Goal: Information Seeking & Learning: Learn about a topic

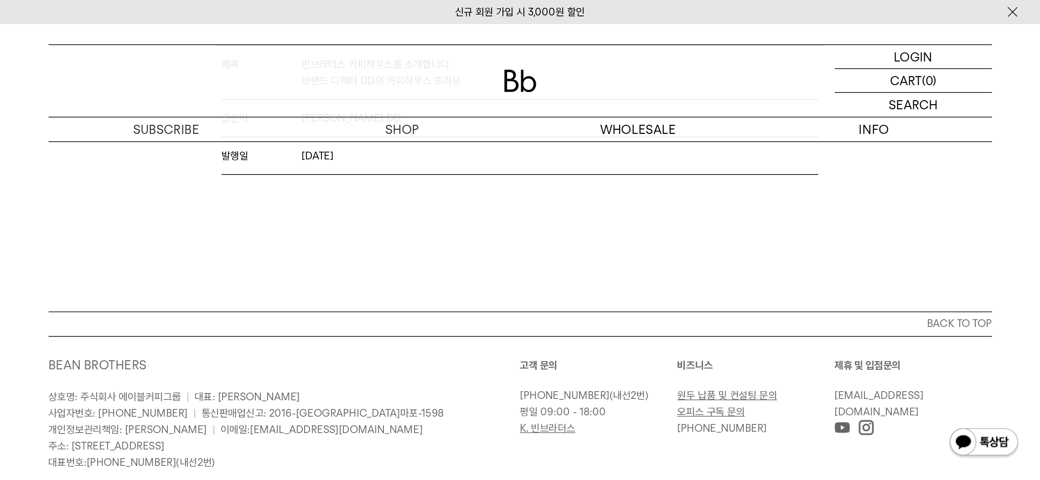
scroll to position [5105, 0]
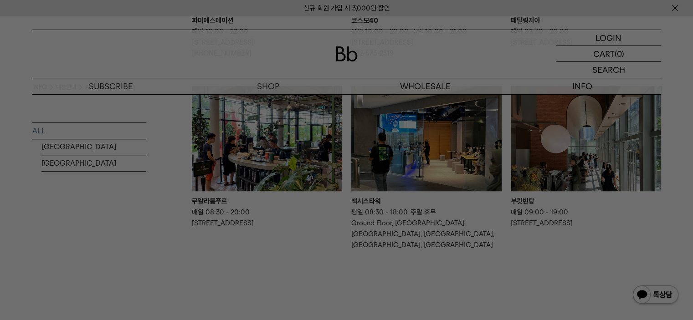
scroll to position [638, 0]
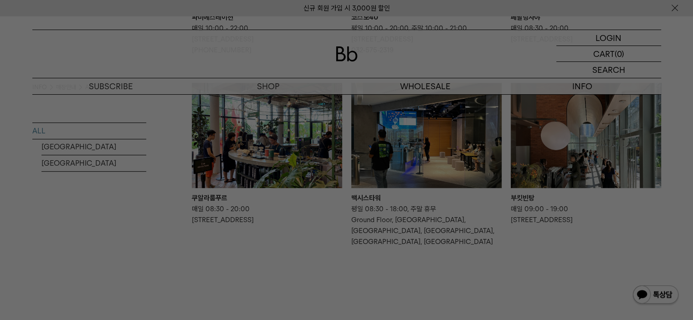
click at [60, 275] on div at bounding box center [346, 160] width 693 height 320
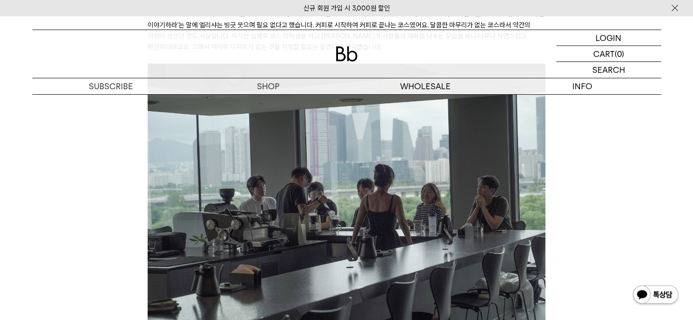
scroll to position [1869, 0]
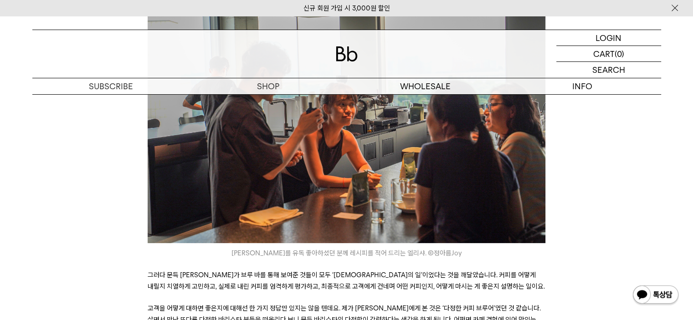
scroll to position [3373, 0]
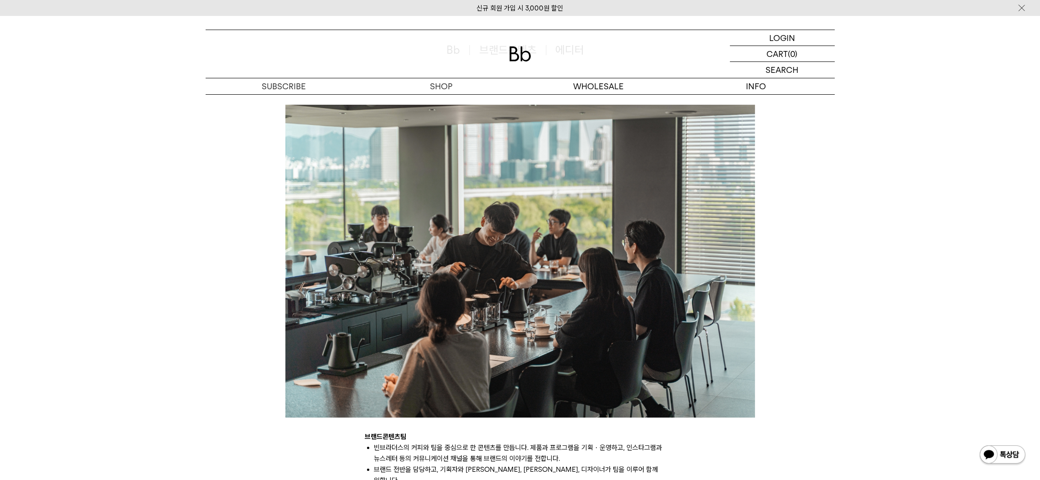
scroll to position [68, 0]
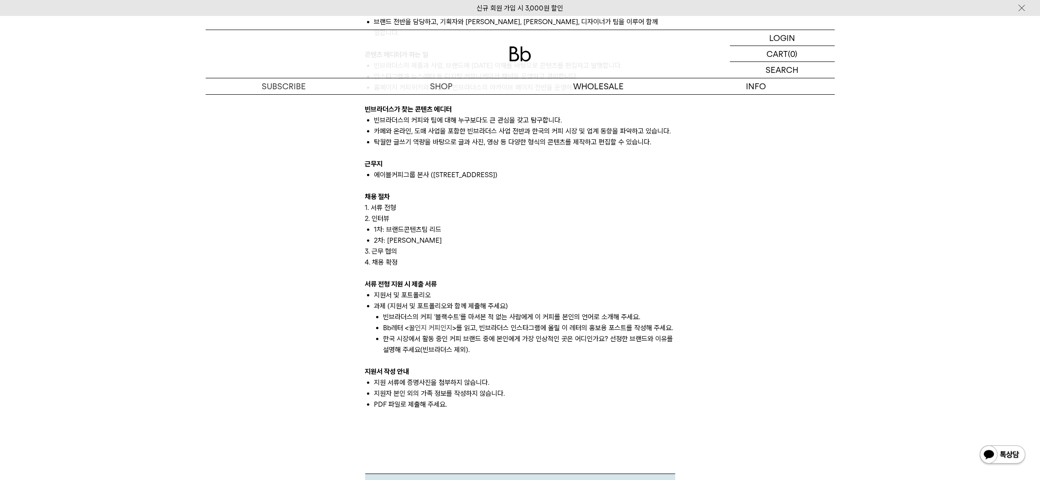
scroll to position [850, 0]
